Goal: Task Accomplishment & Management: Manage account settings

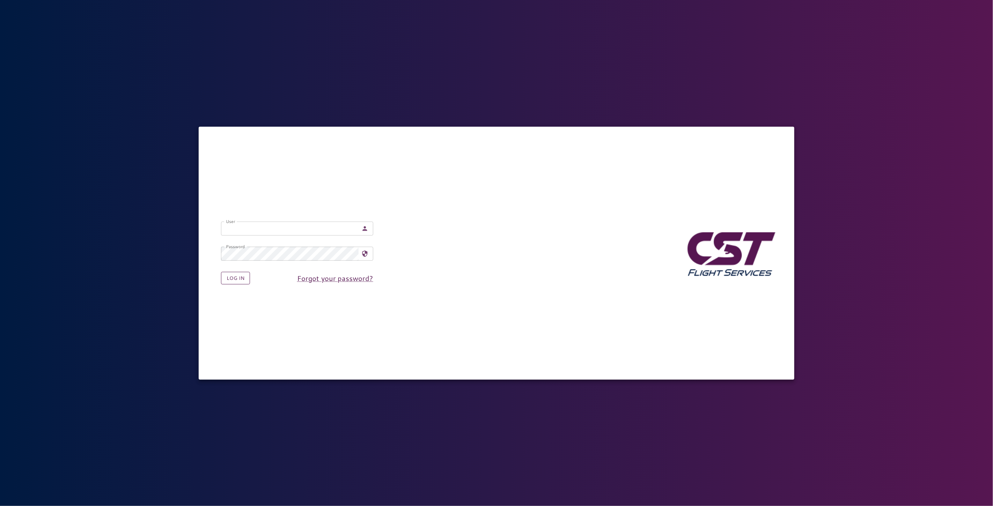
type input "**********"
click at [235, 284] on button "Log in" at bounding box center [235, 278] width 29 height 13
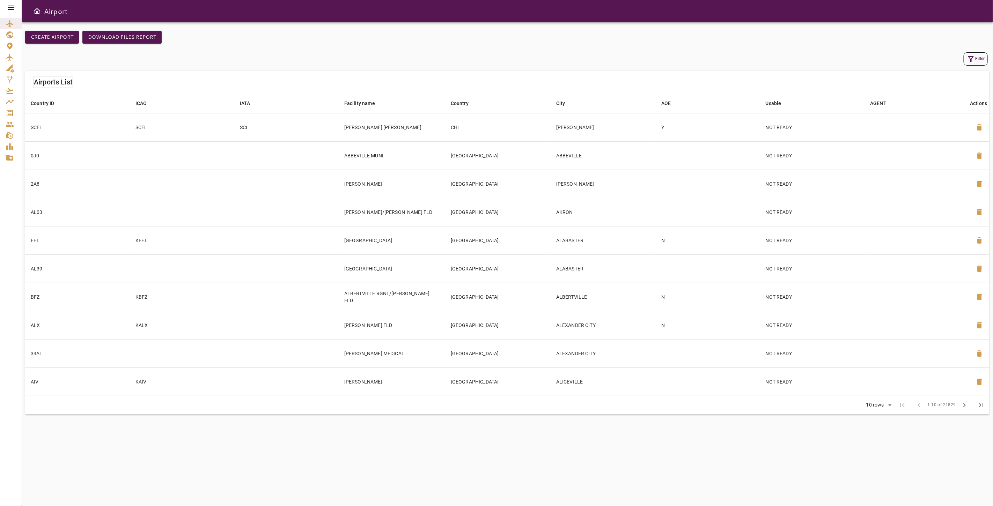
click at [4, 116] on link "Service Orders" at bounding box center [11, 113] width 22 height 11
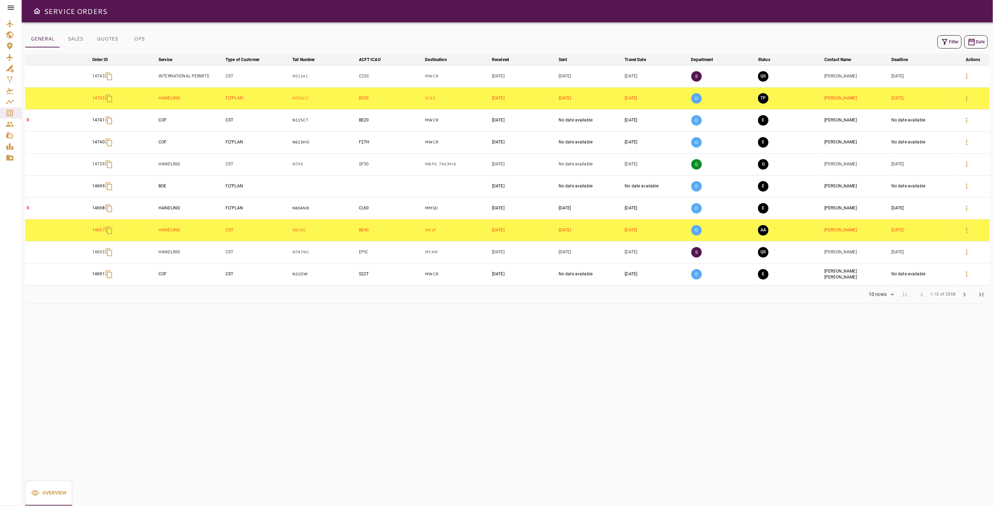
click at [950, 43] on button "Filter" at bounding box center [949, 41] width 24 height 13
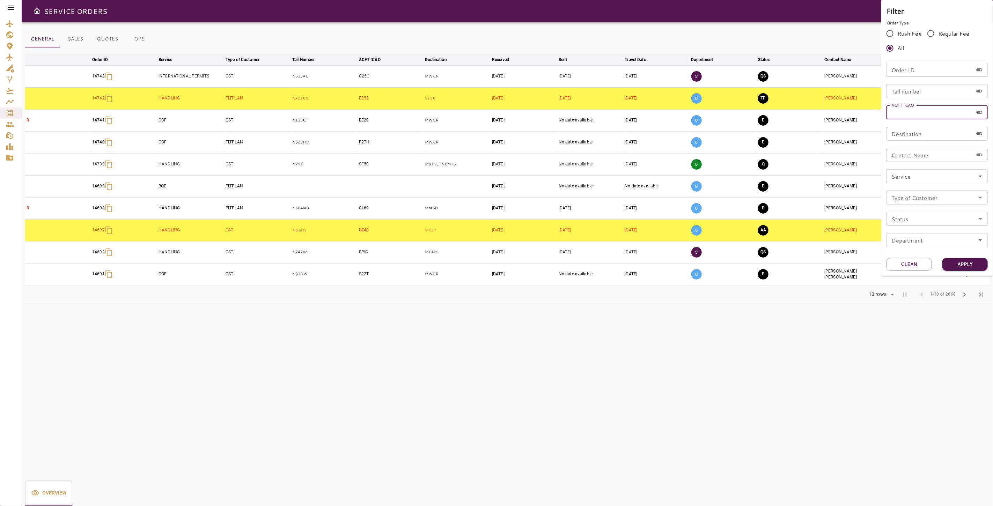
click at [915, 114] on input "ACFT ICAO" at bounding box center [929, 112] width 87 height 14
click at [903, 71] on input "Order ID" at bounding box center [929, 70] width 87 height 14
type input "*****"
click at [957, 264] on button "Apply" at bounding box center [964, 264] width 45 height 13
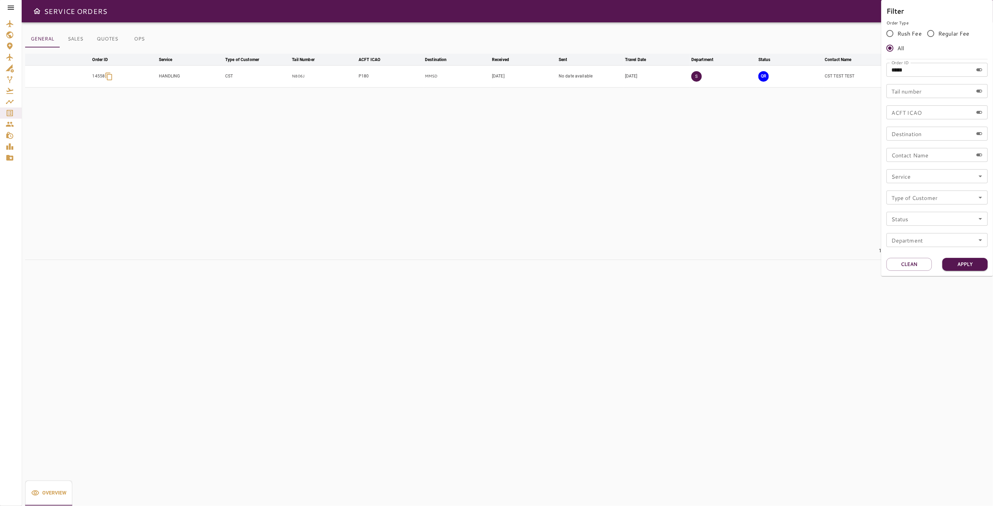
click at [728, 220] on div at bounding box center [496, 253] width 993 height 506
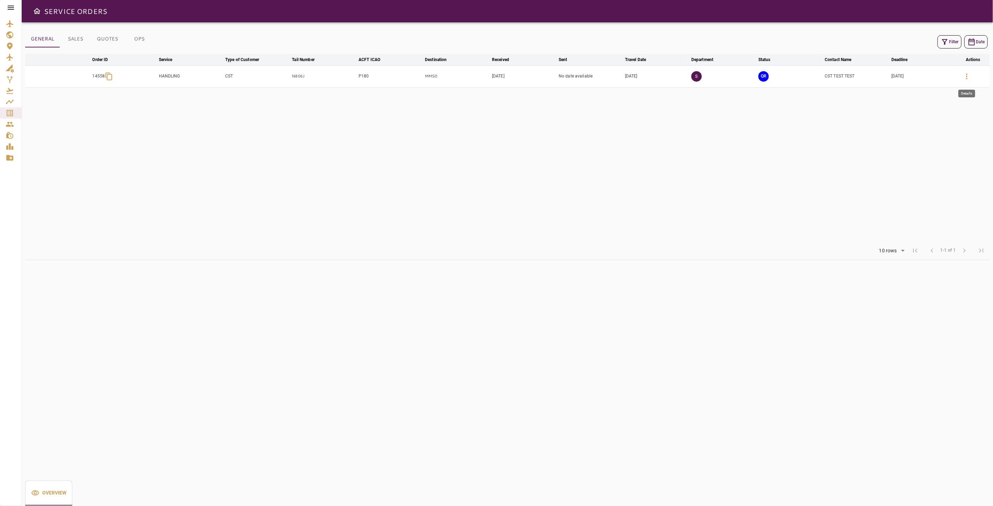
click at [967, 76] on icon "button" at bounding box center [966, 77] width 1 height 6
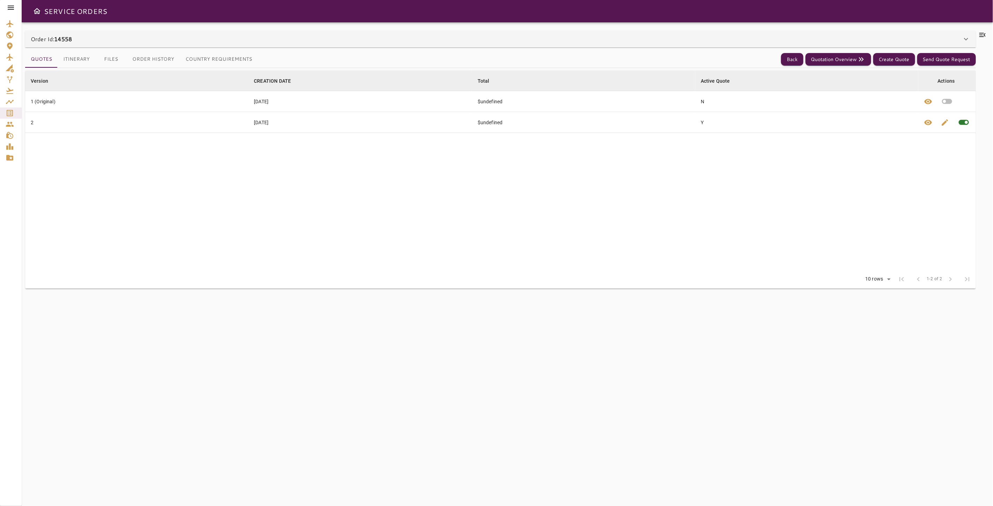
click at [76, 58] on button "Itinerary" at bounding box center [77, 59] width 38 height 17
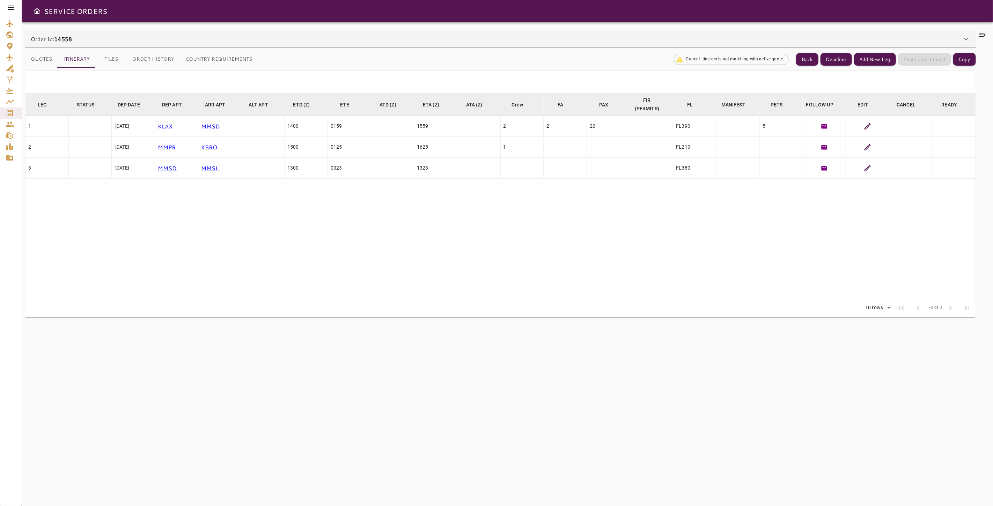
click at [212, 62] on button "Country Requirements" at bounding box center [219, 59] width 78 height 17
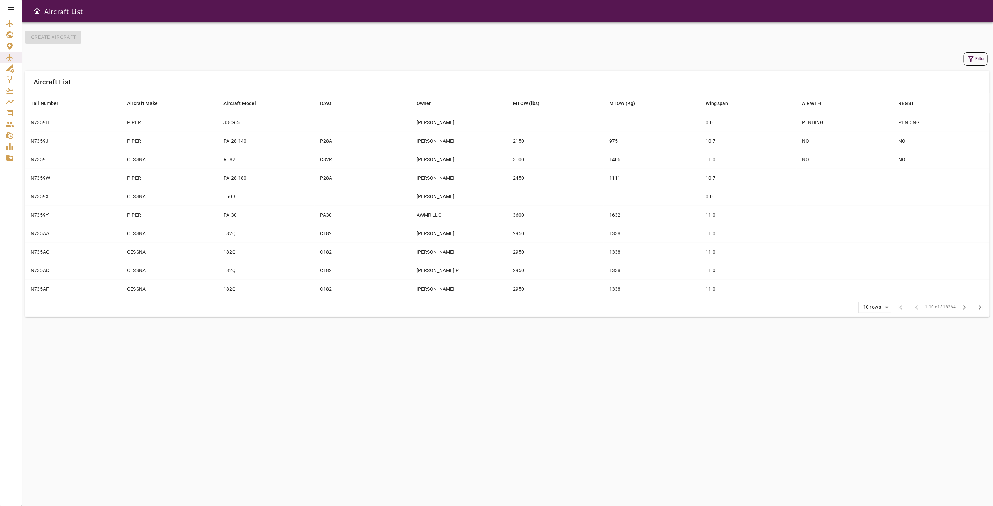
click at [969, 58] on icon "button" at bounding box center [970, 59] width 8 height 8
click at [910, 34] on input "Tail Number" at bounding box center [922, 31] width 87 height 14
type input "******"
click at [961, 118] on button "Apply" at bounding box center [957, 118] width 45 height 13
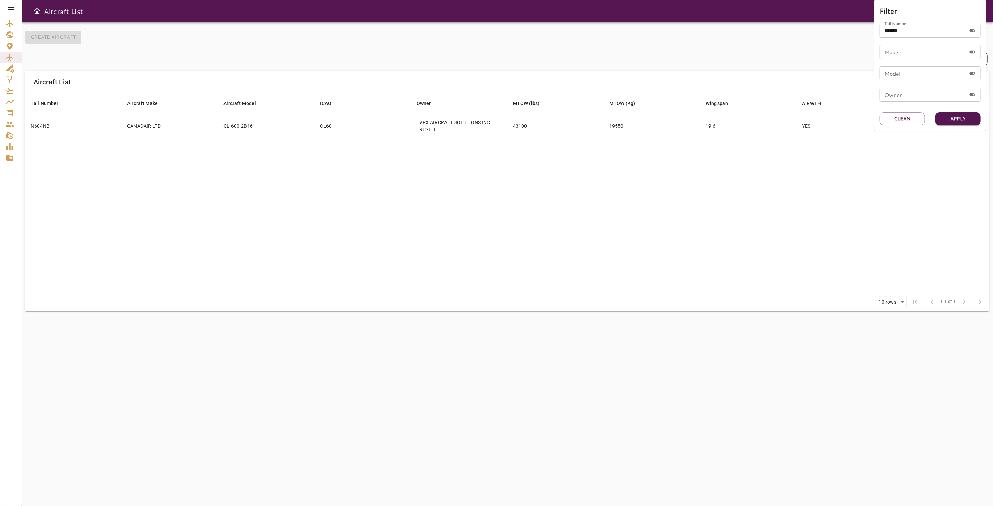
drag, startPoint x: 753, startPoint y: 215, endPoint x: 741, endPoint y: 217, distance: 12.3
click at [753, 215] on div at bounding box center [496, 253] width 993 height 506
click at [550, 120] on td "43100" at bounding box center [555, 125] width 96 height 25
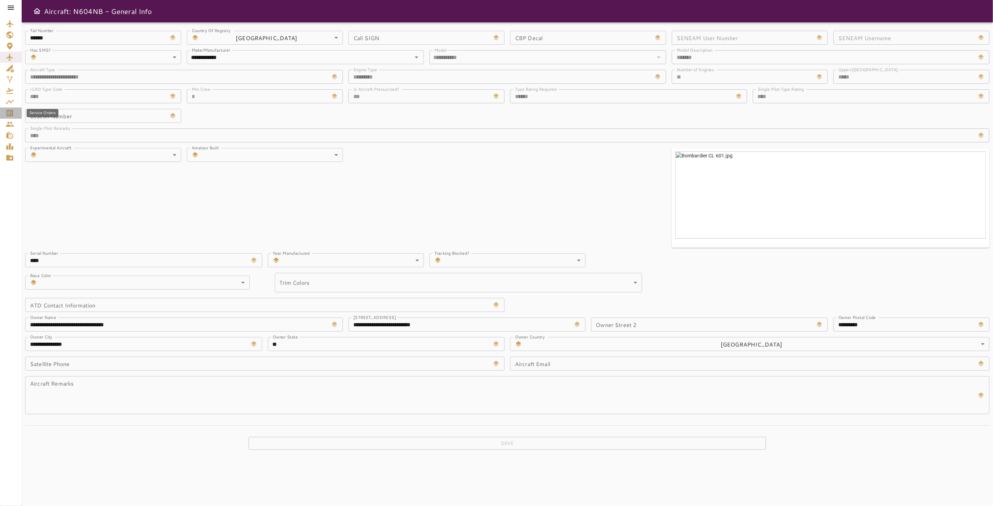
click at [12, 113] on icon "Service Orders" at bounding box center [10, 113] width 8 height 8
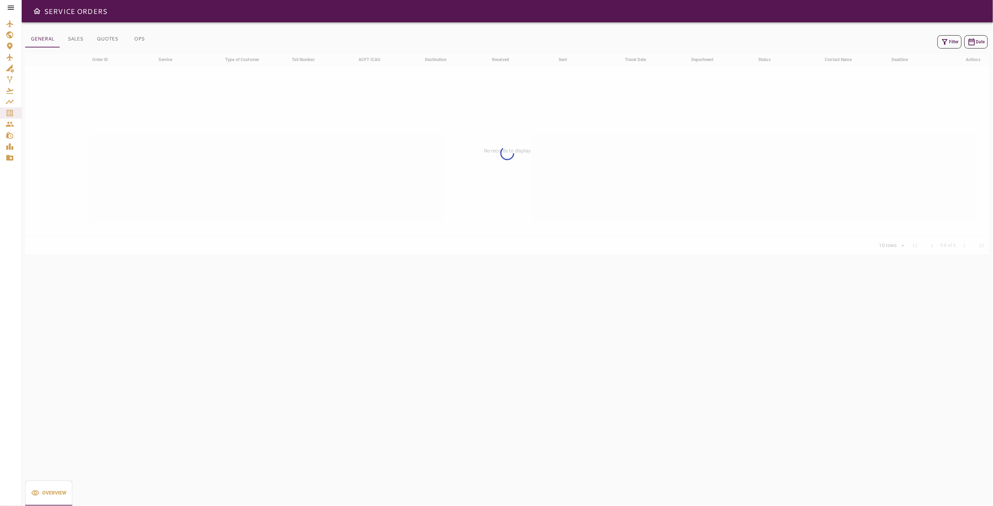
click at [949, 40] on button "Filter" at bounding box center [949, 41] width 24 height 13
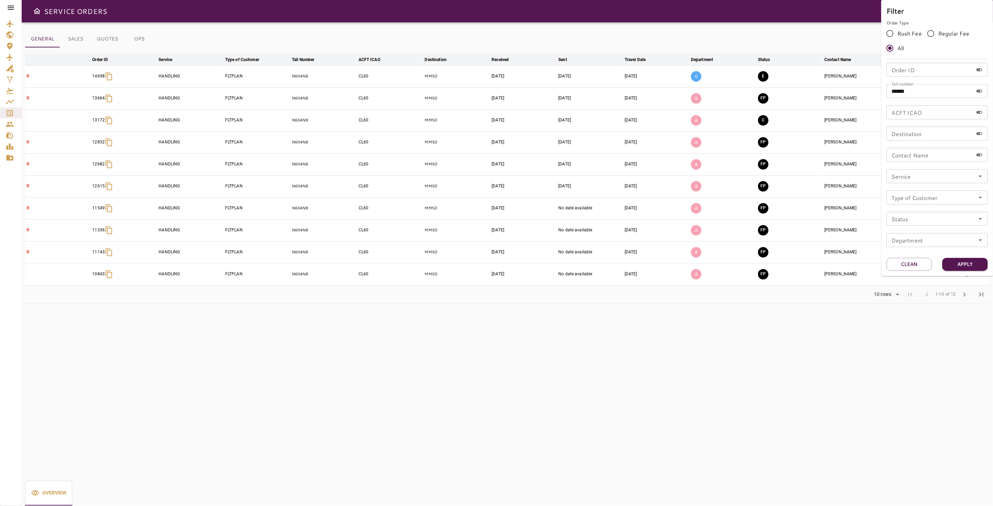
drag, startPoint x: 911, startPoint y: 266, endPoint x: 912, endPoint y: 246, distance: 19.9
click at [911, 265] on button "Clean" at bounding box center [908, 264] width 45 height 13
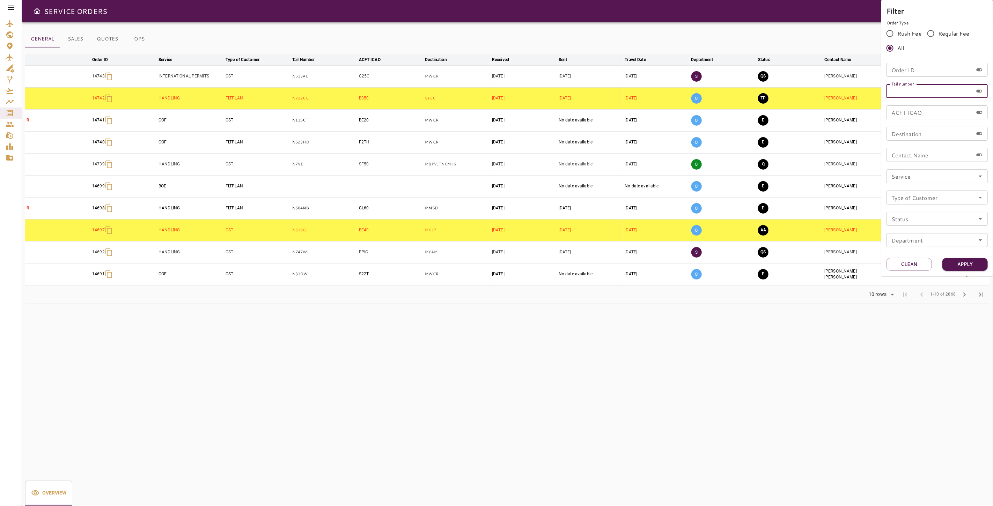
click at [920, 93] on input "Tail number" at bounding box center [929, 91] width 87 height 14
type input "*****"
click at [959, 268] on button "Apply" at bounding box center [964, 264] width 45 height 13
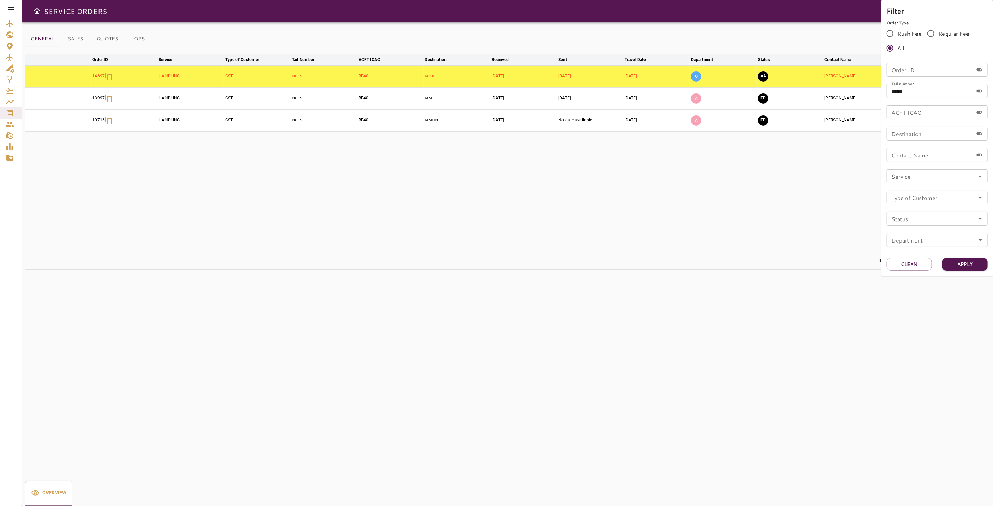
click at [739, 215] on div at bounding box center [496, 253] width 993 height 506
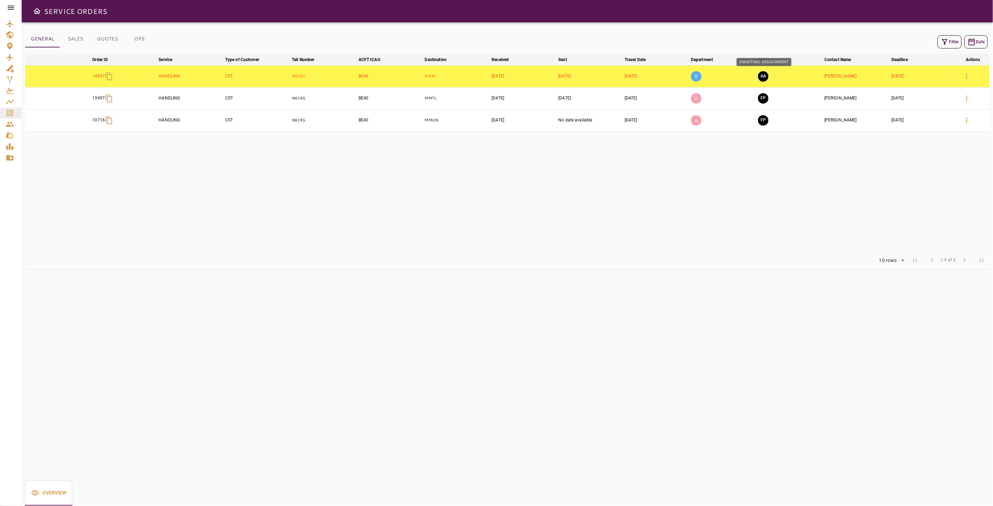
click at [763, 72] on button "AA" at bounding box center [763, 76] width 10 height 10
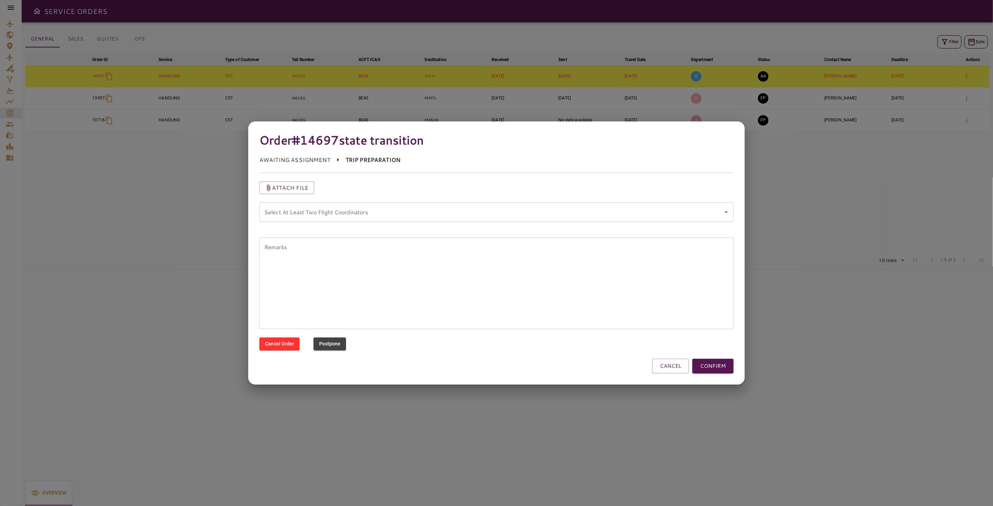
click at [705, 212] on coordinators "Select At Least Two Flight Coordinators" at bounding box center [490, 212] width 457 height 13
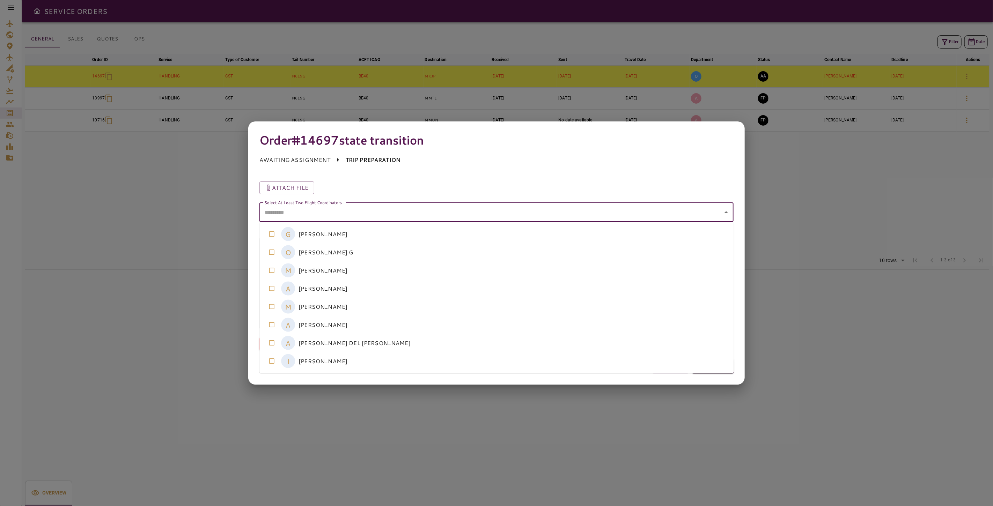
click at [309, 308] on coordinators-option-4 "M MARISELA GONZALEZ" at bounding box center [496, 307] width 474 height 18
click at [312, 325] on coordinators-option-5 "A ALFREDO CABRERA" at bounding box center [496, 325] width 474 height 18
click at [718, 210] on icon "Clear" at bounding box center [716, 212] width 7 height 7
click at [326, 309] on coordinators-option-4 "M MARISELA GONZALEZ" at bounding box center [496, 307] width 474 height 18
click at [331, 324] on coordinators-option-5 "A ALFREDO CABRERA" at bounding box center [496, 325] width 474 height 18
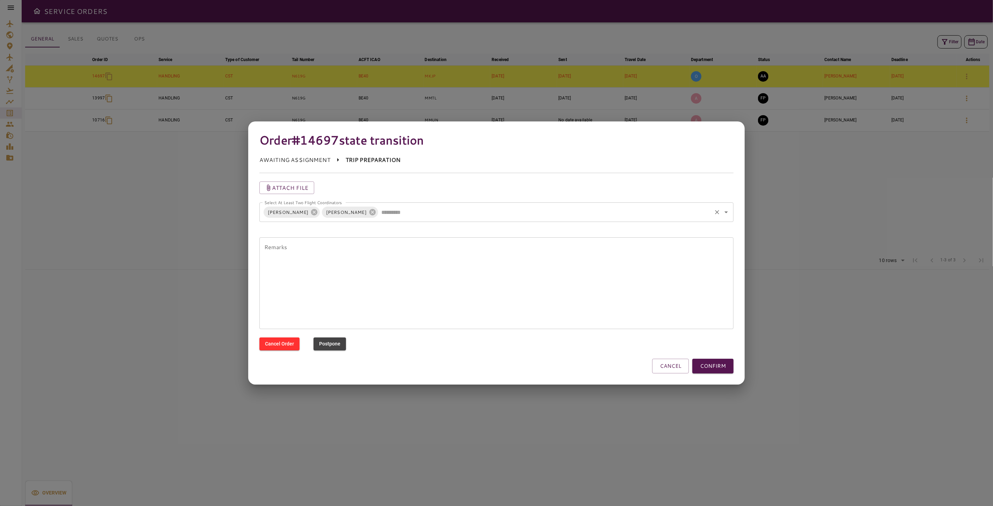
click at [935, 264] on div at bounding box center [496, 253] width 993 height 506
click at [718, 368] on button "CONFIRM" at bounding box center [712, 366] width 41 height 15
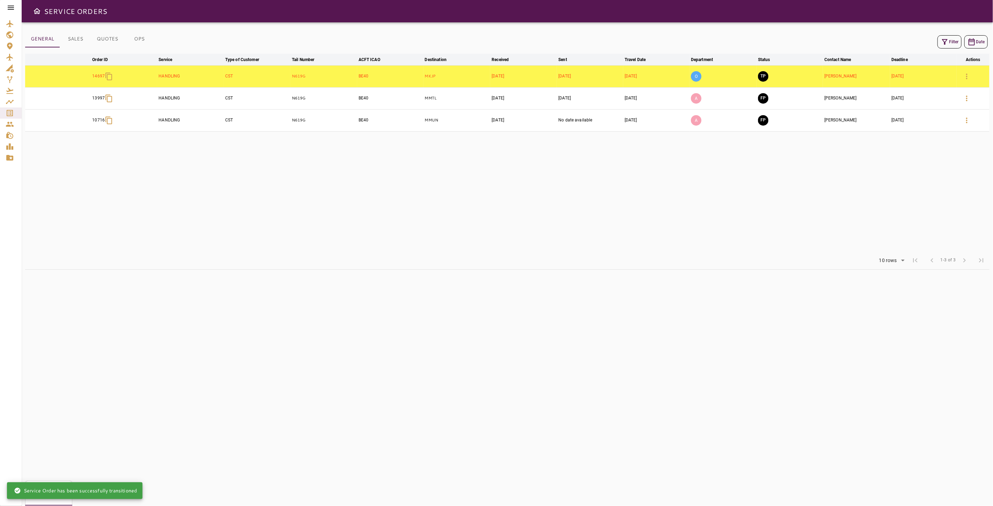
click at [761, 76] on button "TP" at bounding box center [763, 76] width 10 height 10
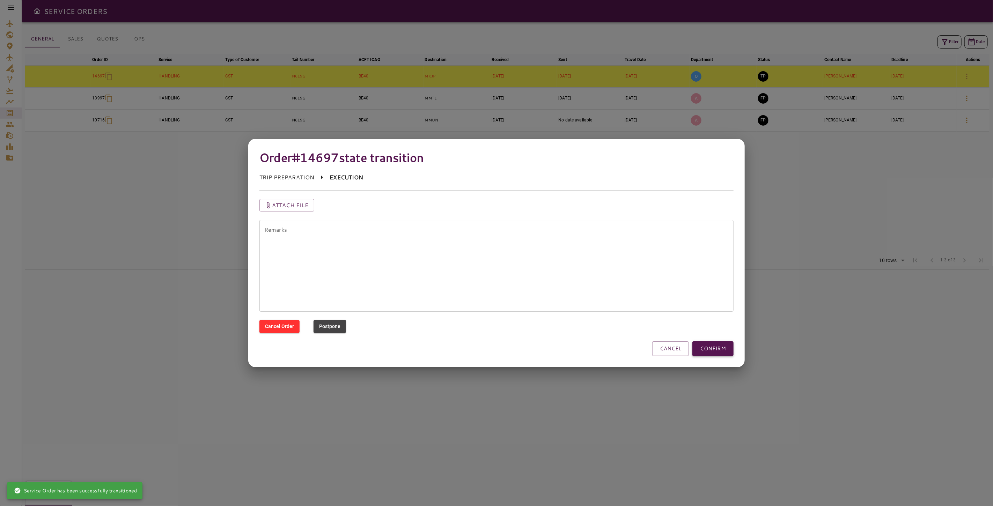
click at [727, 349] on button "CONFIRM" at bounding box center [712, 348] width 41 height 15
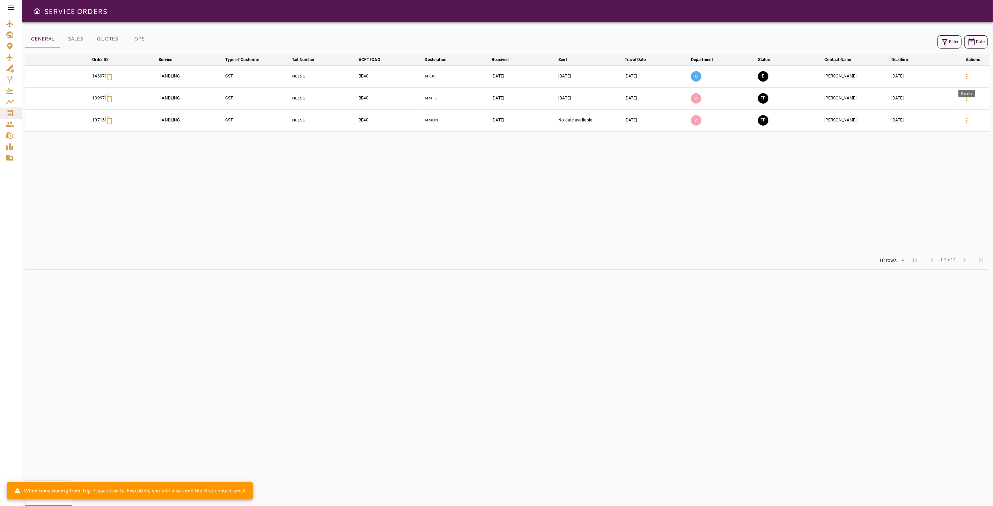
click at [970, 74] on icon "button" at bounding box center [966, 76] width 8 height 8
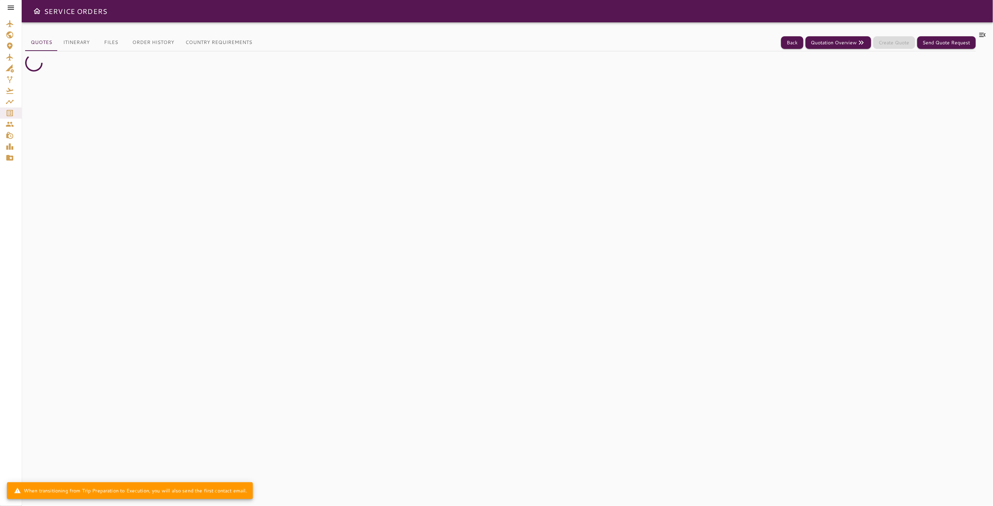
click at [981, 33] on icon at bounding box center [982, 35] width 6 height 4
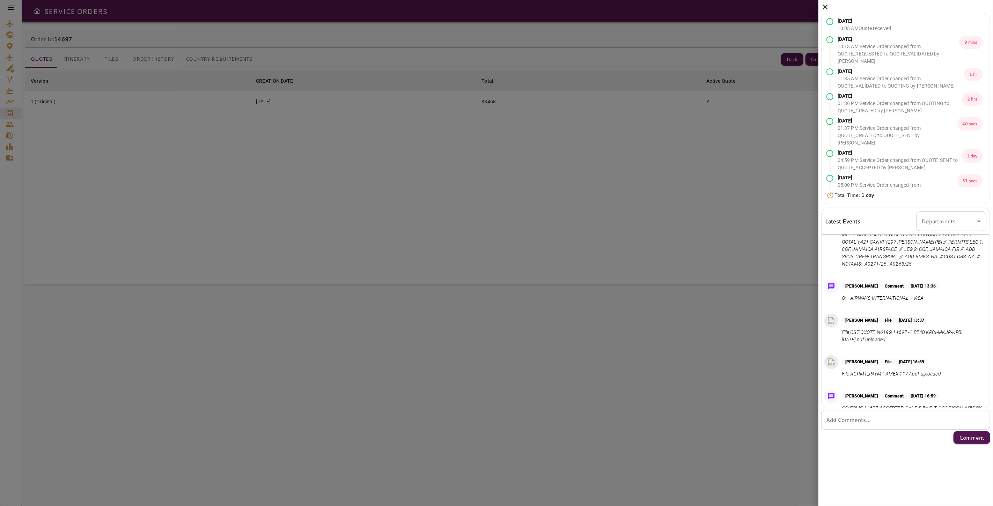
scroll to position [167, 0]
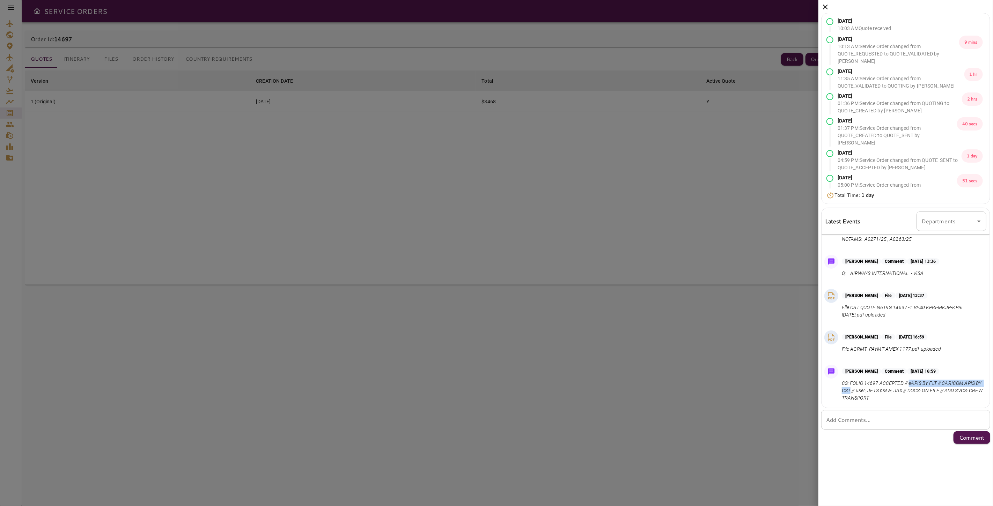
drag, startPoint x: 909, startPoint y: 384, endPoint x: 858, endPoint y: 390, distance: 52.0
click at [858, 390] on p "CS: FOLIO 14697 ACCEPTED // eAPIS BY FLT // CARICOM APIS BY CST // user: JETS p…" at bounding box center [913, 391] width 142 height 22
click at [847, 391] on p "CS: FOLIO 14697 ACCEPTED // eAPIS BY FLT // CARICOM APIS BY CST // user: JETS p…" at bounding box center [913, 391] width 142 height 22
drag, startPoint x: 909, startPoint y: 383, endPoint x: 915, endPoint y: 396, distance: 14.8
click at [915, 396] on p "CS: FOLIO 14697 ACCEPTED // eAPIS BY FLT // CARICOM APIS BY CST // user: JETS p…" at bounding box center [913, 391] width 142 height 22
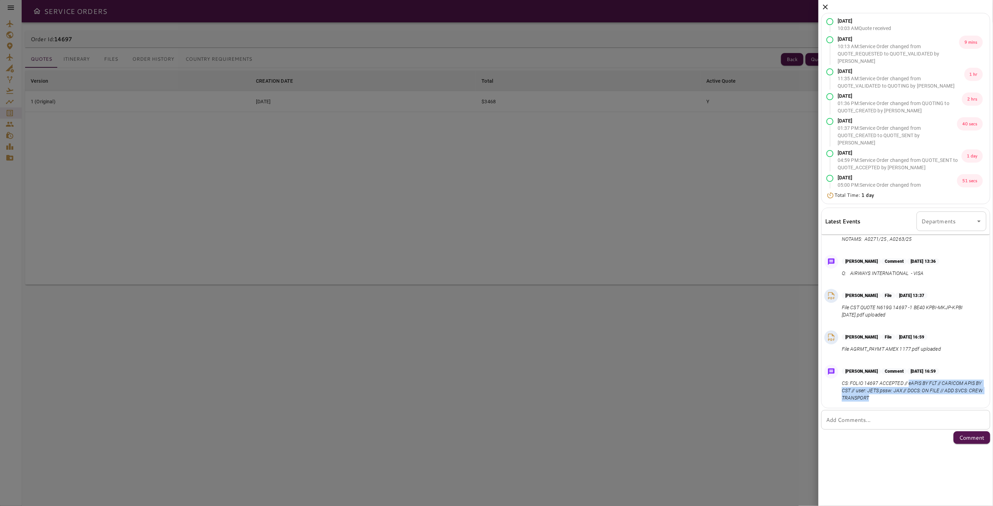
copy p "eAPIS BY FLT // CARICOM APIS BY CST // user: JETS pssw: JAX // DOCS: ON FILE //…"
click at [142, 202] on div at bounding box center [496, 253] width 993 height 506
drag, startPoint x: 823, startPoint y: 6, endPoint x: 565, endPoint y: 39, distance: 260.2
click at [823, 5] on icon at bounding box center [825, 7] width 8 height 8
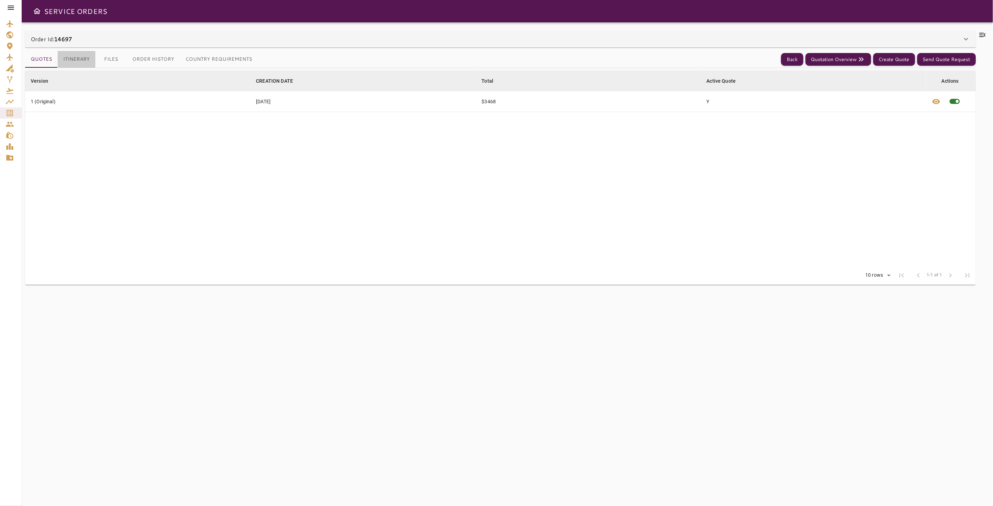
click at [79, 59] on button "Itinerary" at bounding box center [77, 59] width 38 height 17
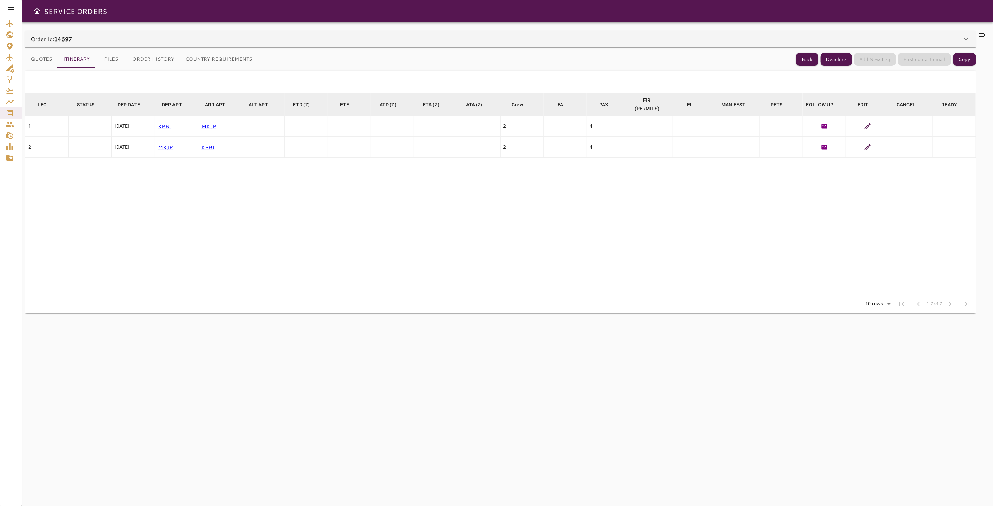
click at [103, 61] on button "Files" at bounding box center [110, 59] width 31 height 17
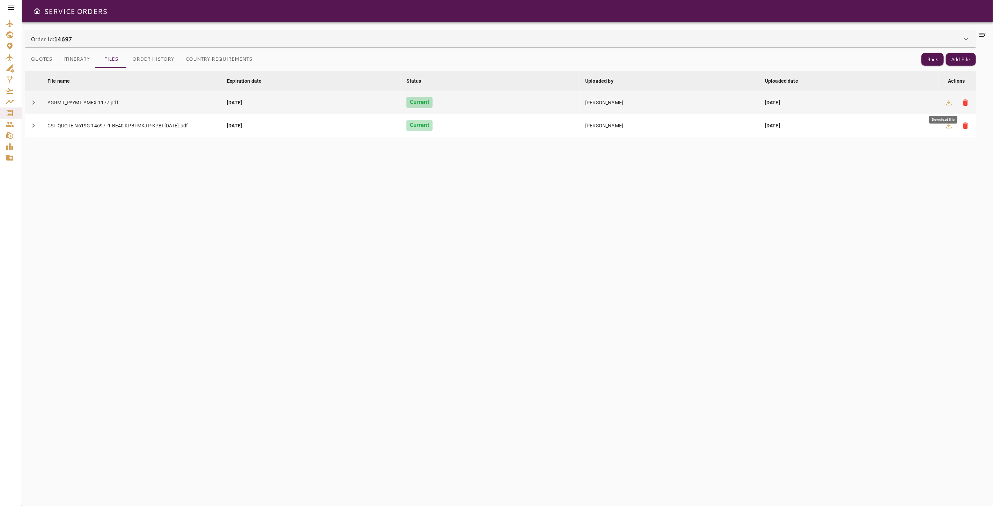
click at [947, 103] on icon "button" at bounding box center [948, 102] width 8 height 8
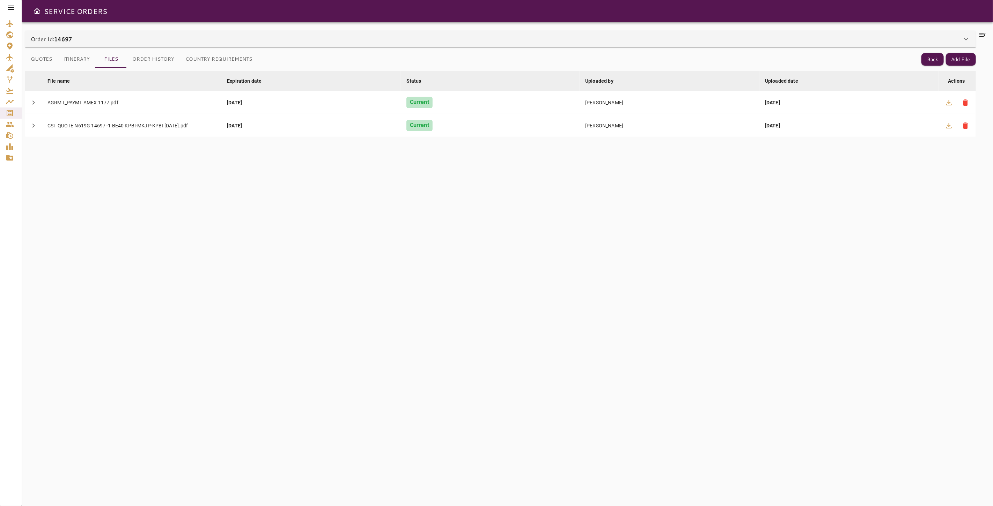
click at [80, 60] on button "Itinerary" at bounding box center [77, 59] width 38 height 17
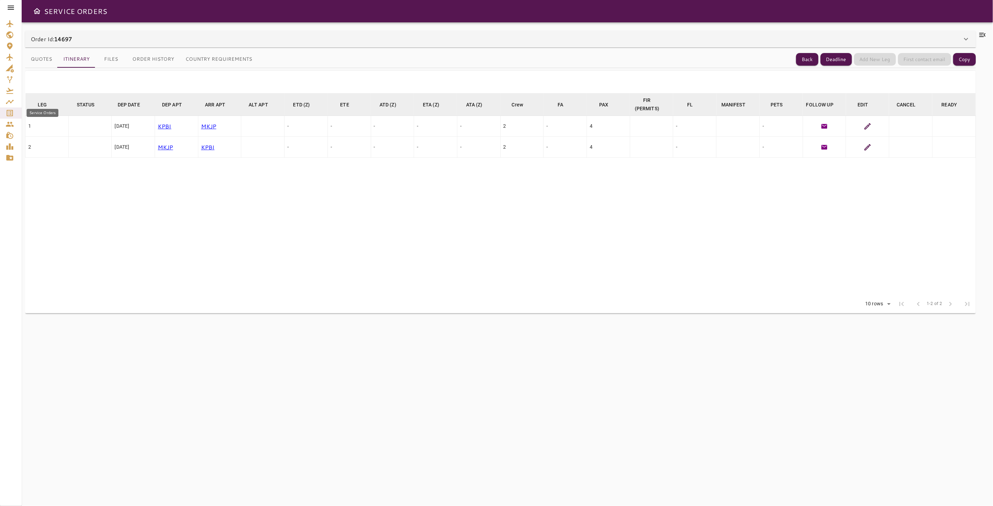
click at [15, 115] on div "Service Orders" at bounding box center [11, 113] width 10 height 8
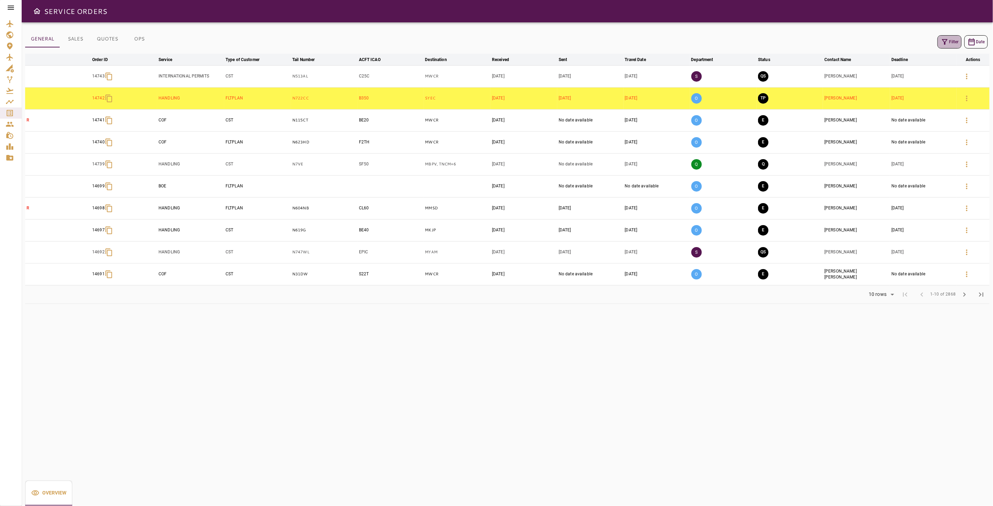
click at [942, 42] on icon "button" at bounding box center [944, 42] width 8 height 8
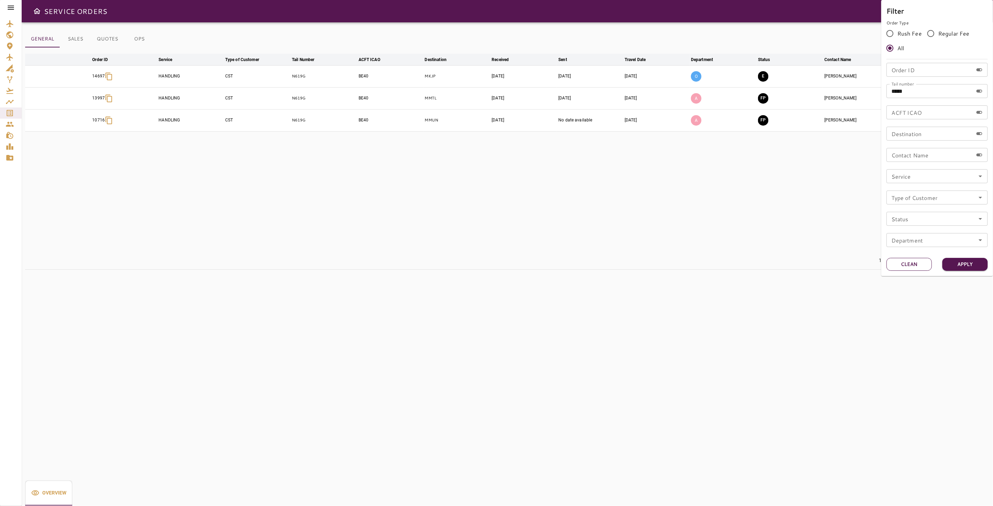
drag, startPoint x: 914, startPoint y: 264, endPoint x: 912, endPoint y: 226, distance: 37.4
click at [913, 263] on button "Clean" at bounding box center [908, 264] width 45 height 13
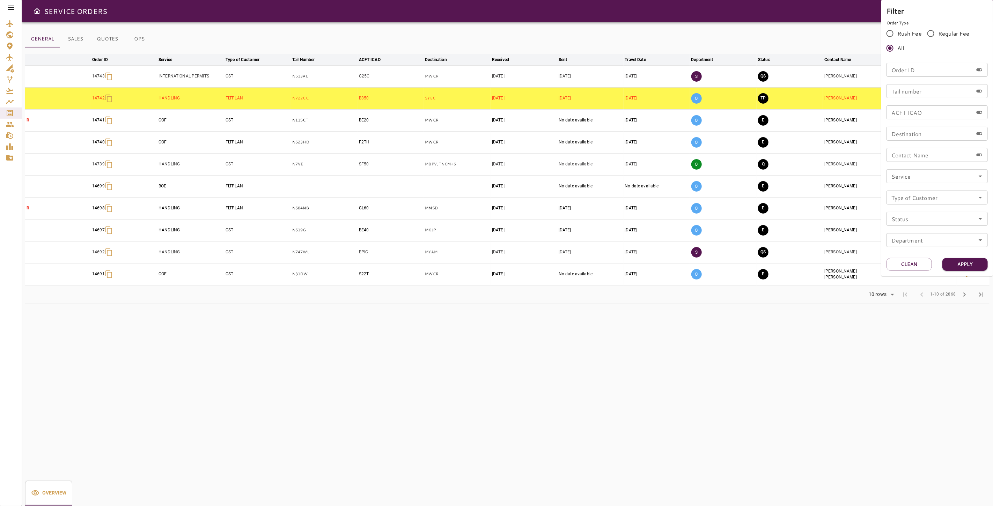
click at [917, 68] on input "Order ID" at bounding box center [929, 70] width 87 height 14
type input "*****"
click at [967, 260] on button "Apply" at bounding box center [964, 264] width 45 height 13
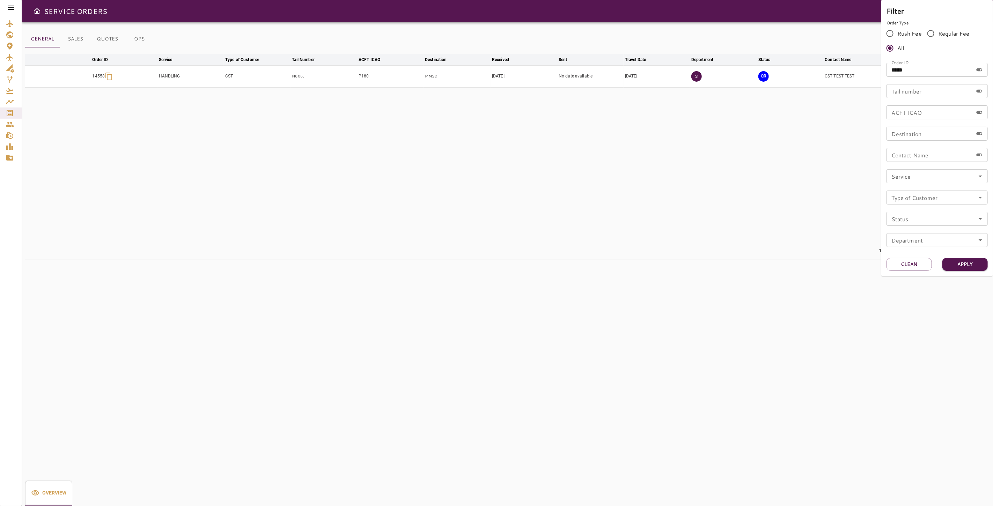
drag, startPoint x: 679, startPoint y: 198, endPoint x: 709, endPoint y: 181, distance: 35.2
click at [677, 195] on div at bounding box center [496, 253] width 993 height 506
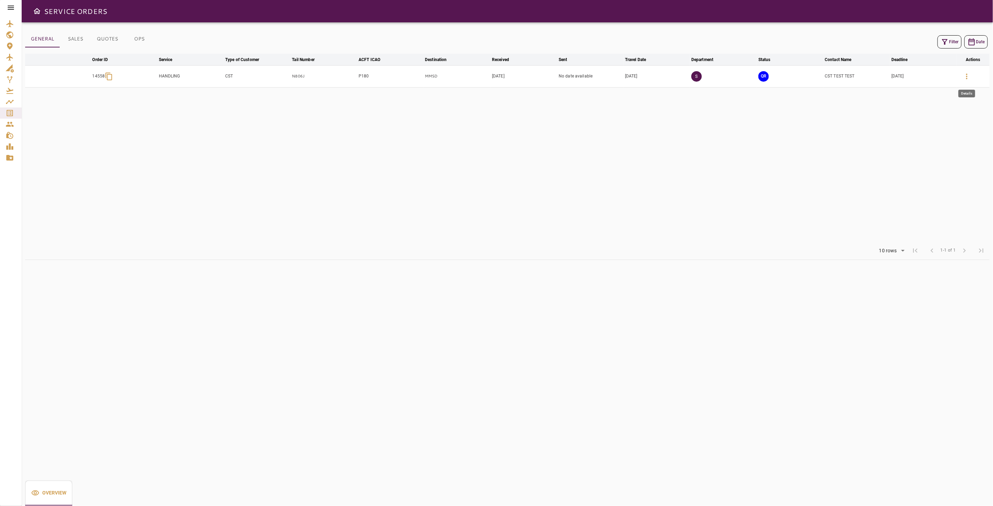
click at [961, 75] on button "button" at bounding box center [966, 76] width 17 height 17
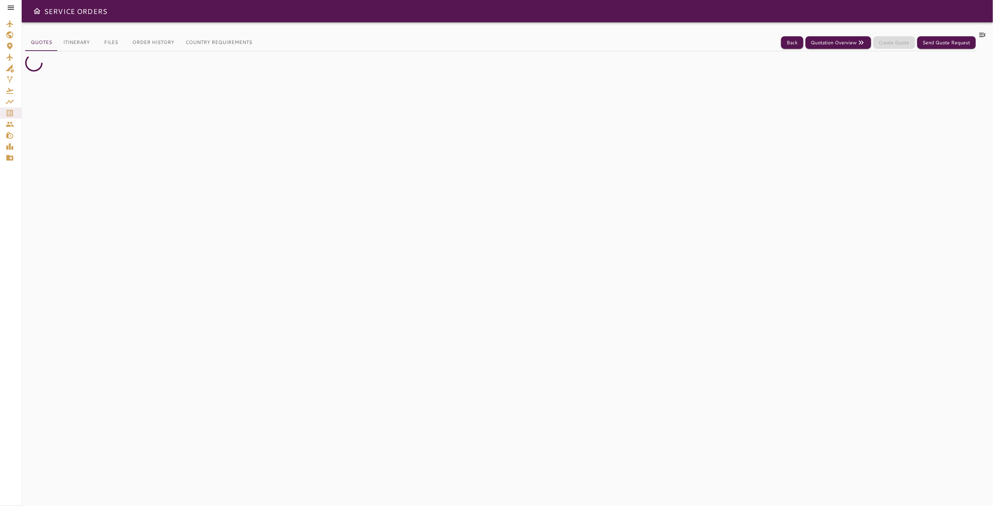
click at [217, 39] on button "Country Requirements" at bounding box center [219, 42] width 78 height 17
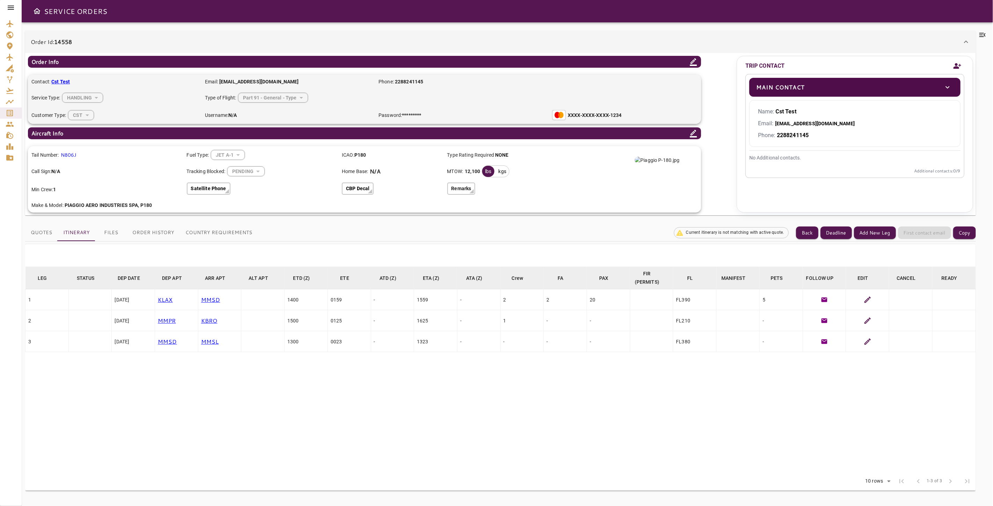
click at [218, 233] on button "Country Requirements" at bounding box center [219, 232] width 78 height 17
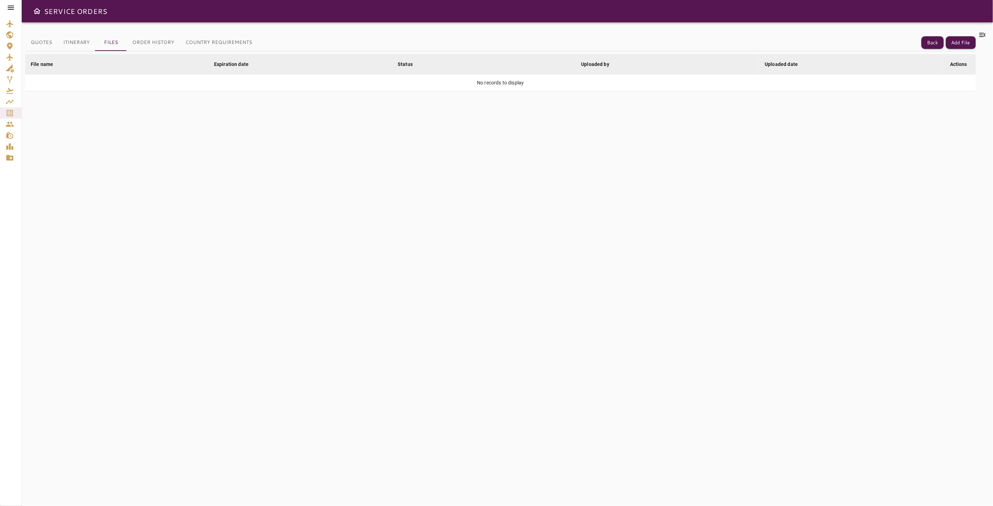
click at [238, 44] on button "Country Requirements" at bounding box center [219, 42] width 78 height 17
